Goal: Find specific page/section: Find specific page/section

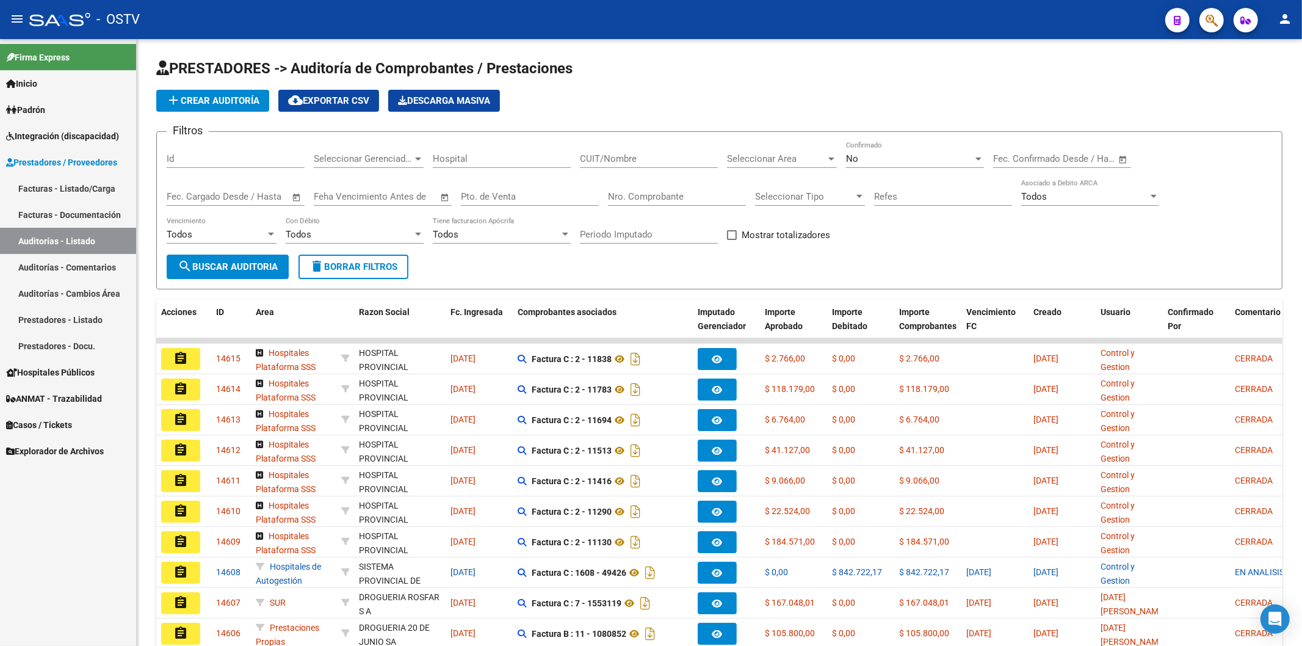
click at [102, 157] on span "Prestadores / Proveedores" at bounding box center [61, 162] width 111 height 13
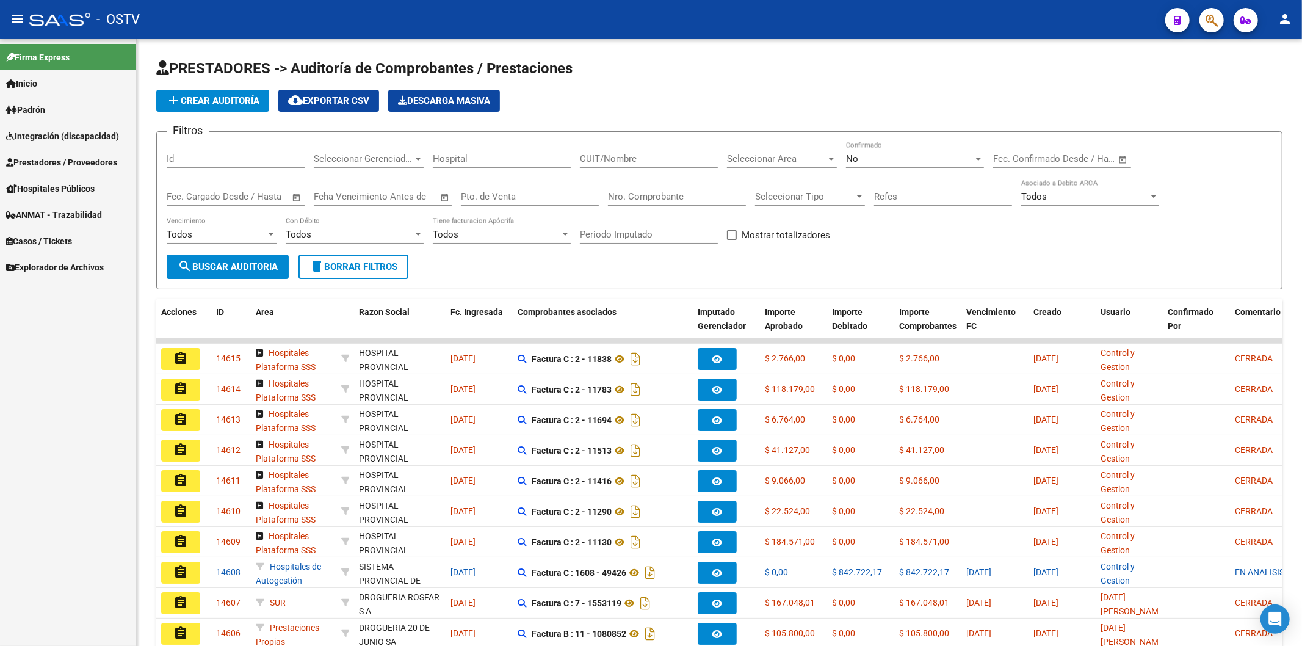
click at [111, 108] on link "Padrón" at bounding box center [68, 109] width 136 height 26
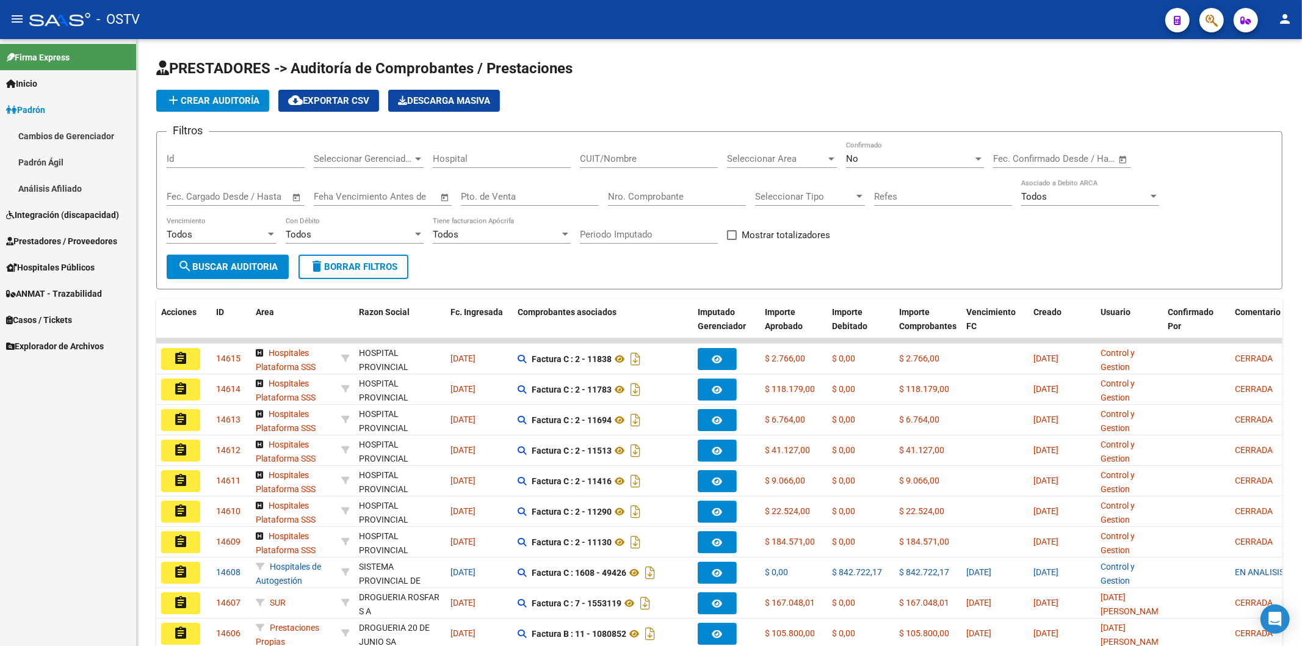
click at [114, 156] on link "Padrón Ágil" at bounding box center [68, 162] width 136 height 26
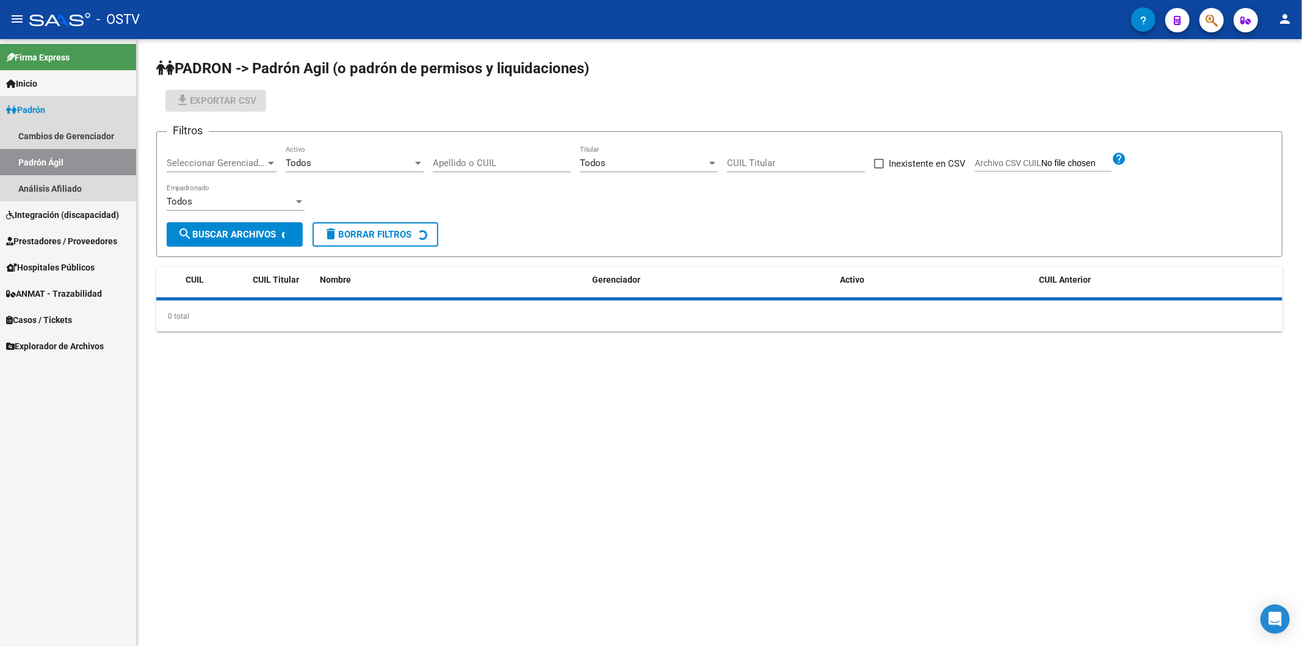
click at [123, 106] on link "Padrón" at bounding box center [68, 109] width 136 height 26
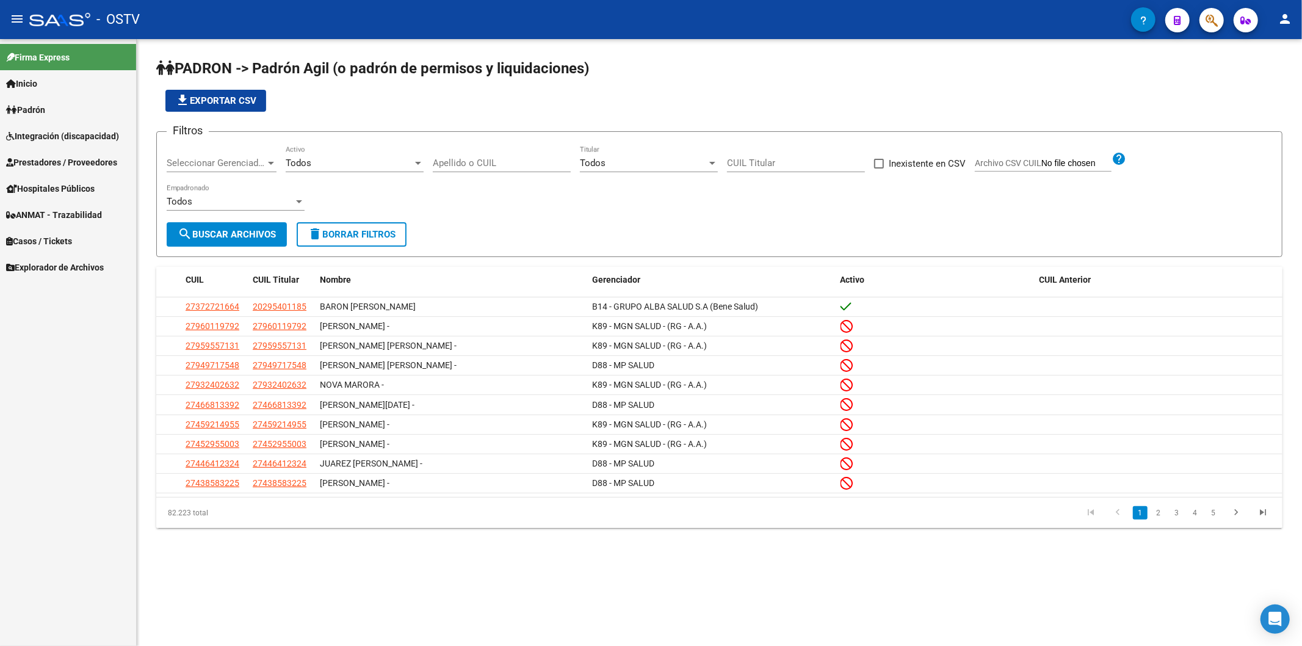
click at [233, 172] on div "Seleccionar Gerenciador Seleccionar Gerenciador" at bounding box center [222, 159] width 110 height 26
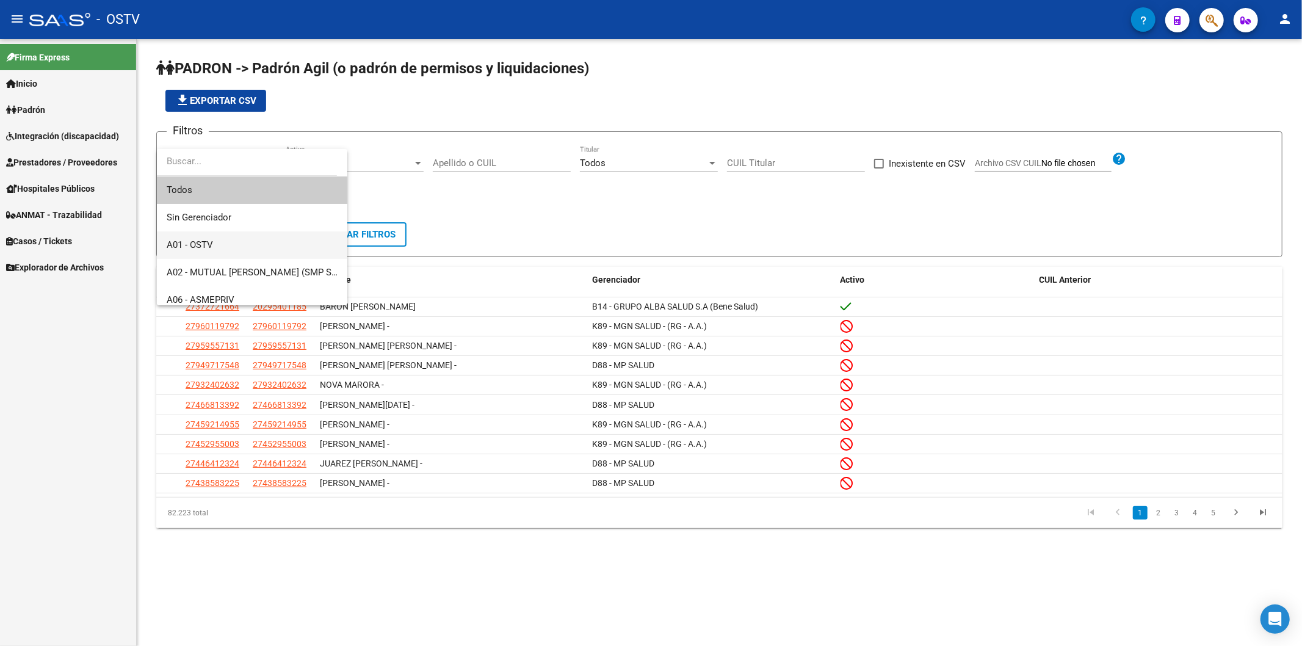
click at [230, 248] on span "A01 - OSTV" at bounding box center [252, 244] width 171 height 27
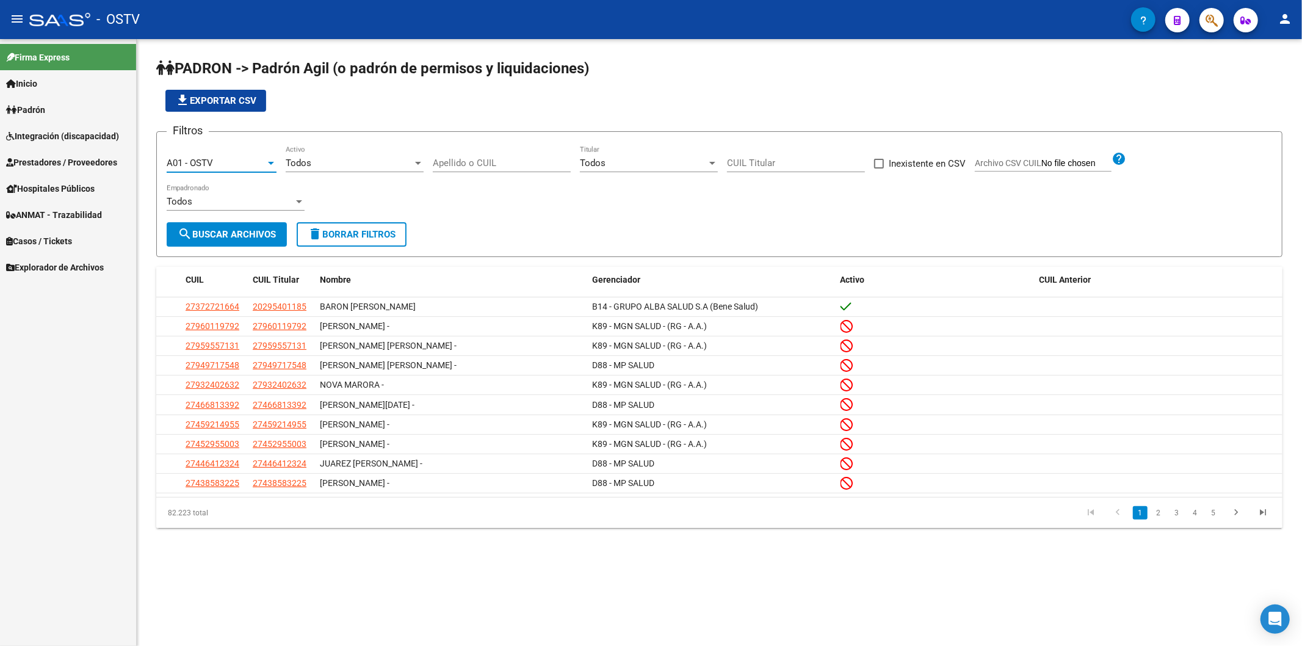
click at [308, 148] on div "Todos Activo" at bounding box center [355, 159] width 138 height 26
click at [316, 182] on span "Si" at bounding box center [355, 189] width 138 height 27
click at [267, 223] on form "Filtros A01 - OSTV Seleccionar Gerenciador Si Activo Apellido o CUIL Todos Titu…" at bounding box center [719, 194] width 1126 height 126
click at [266, 226] on button "search Buscar Archivos" at bounding box center [227, 234] width 120 height 24
